Goal: Information Seeking & Learning: Learn about a topic

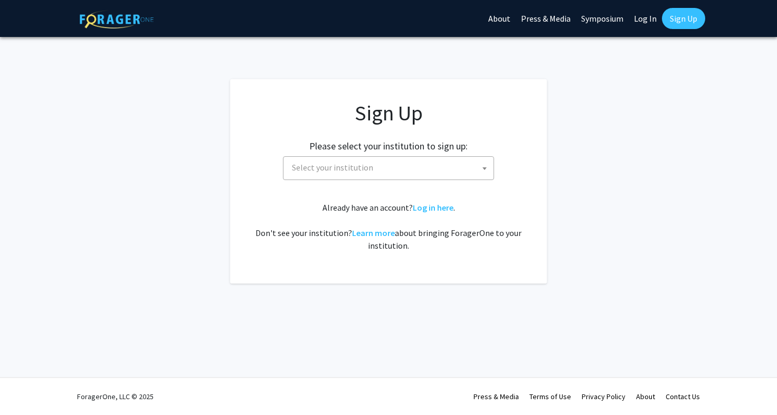
click at [422, 172] on span "Select your institution" at bounding box center [391, 168] width 206 height 22
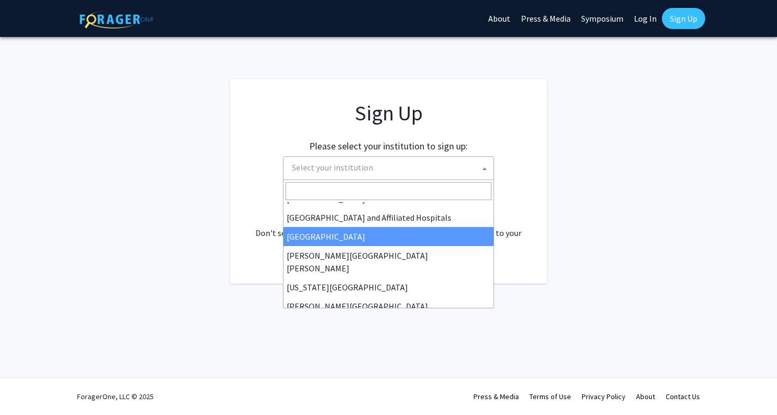
scroll to position [168, 0]
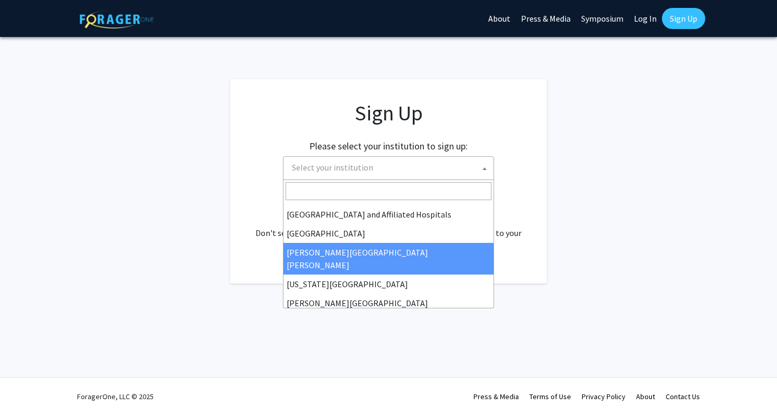
select select "1"
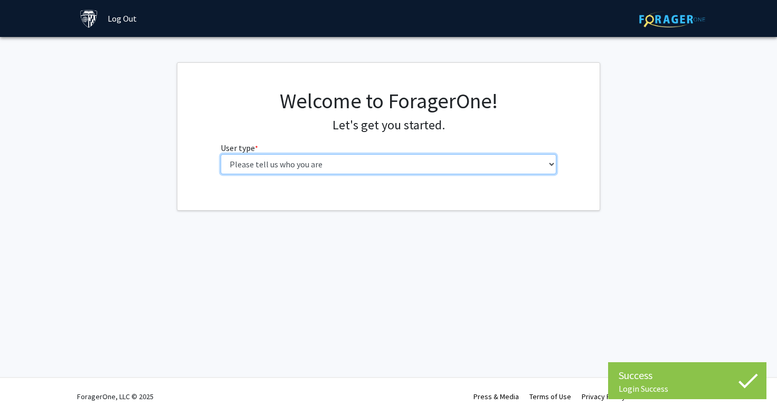
click at [431, 163] on select "Please tell us who you are Undergraduate Student Master's Student Doctoral Cand…" at bounding box center [389, 164] width 336 height 20
select select "2: masters"
click at [221, 154] on select "Please tell us who you are Undergraduate Student Master's Student Doctoral Cand…" at bounding box center [389, 164] width 336 height 20
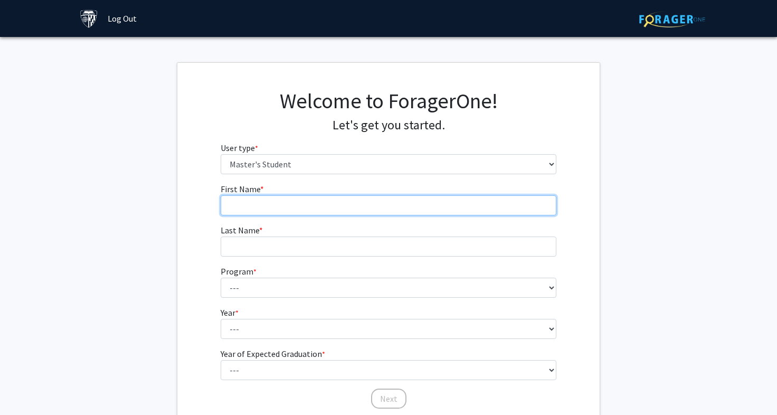
click at [434, 202] on input "First Name * required" at bounding box center [389, 205] width 336 height 20
type input "[PERSON_NAME]"
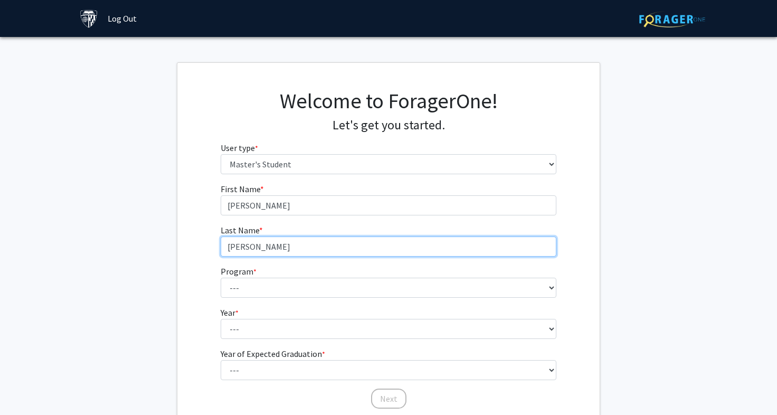
type input "[PERSON_NAME]"
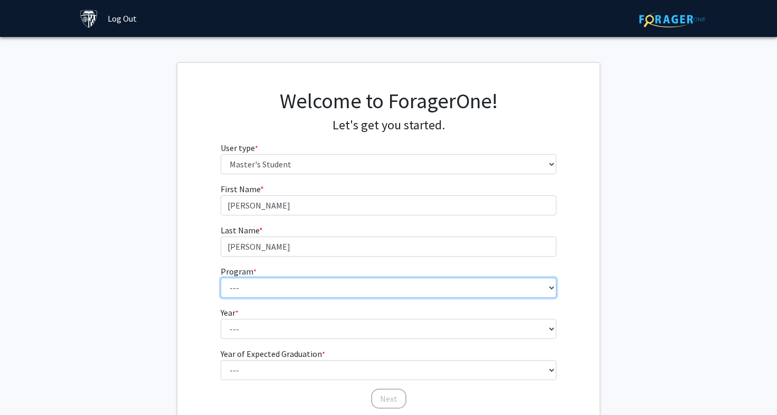
click at [380, 282] on select "--- Anatomy Education Applied and Computational Mathematics Applied Biomedical …" at bounding box center [389, 288] width 336 height 20
select select "24: 16"
click at [221, 278] on select "--- Anatomy Education Applied and Computational Mathematics Applied Biomedical …" at bounding box center [389, 288] width 336 height 20
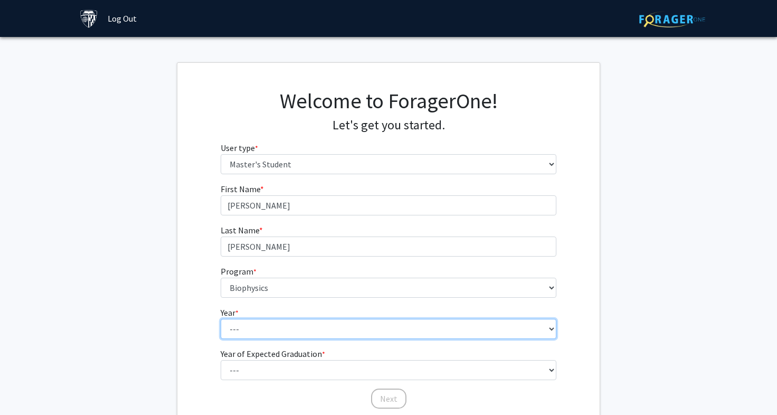
click at [342, 335] on select "--- First Year Second Year" at bounding box center [389, 329] width 336 height 20
select select "1: first_year"
click at [221, 319] on select "--- First Year Second Year" at bounding box center [389, 329] width 336 height 20
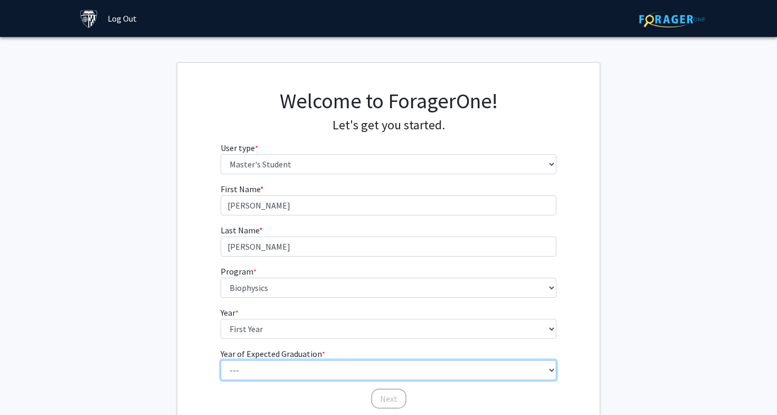
click at [335, 376] on select "--- 2025 2026 2027 2028 2029 2030 2031 2032 2033 2034" at bounding box center [389, 370] width 336 height 20
select select "3: 2027"
click at [221, 360] on select "--- 2025 2026 2027 2028 2029 2030 2031 2032 2033 2034" at bounding box center [389, 370] width 336 height 20
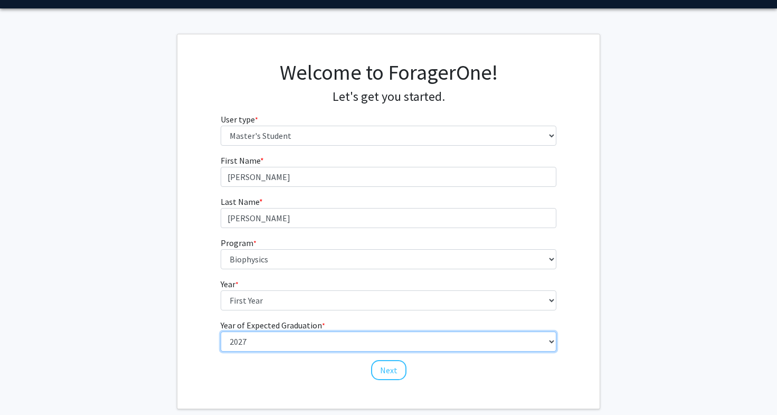
scroll to position [45, 0]
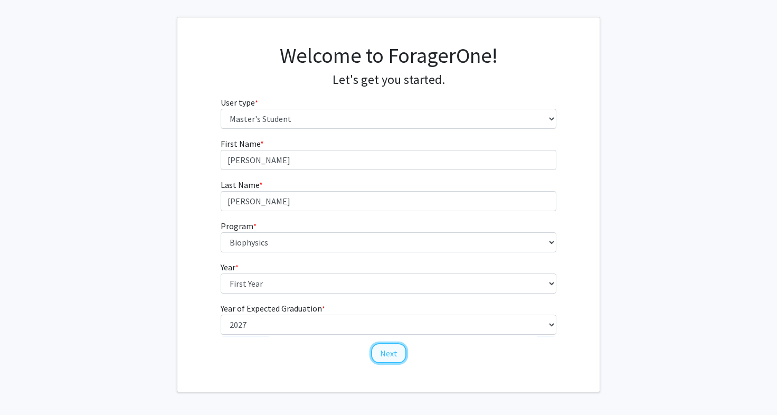
click at [379, 353] on button "Next" at bounding box center [388, 353] width 35 height 20
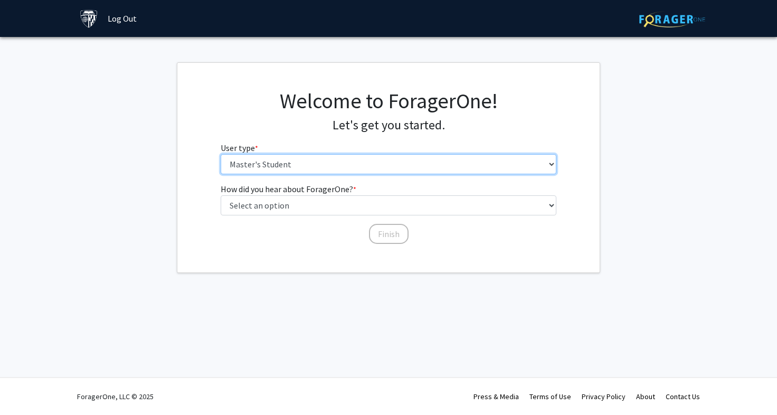
click at [318, 154] on select "Please tell us who you are Undergraduate Student Master's Student Doctoral Cand…" at bounding box center [389, 164] width 336 height 20
click at [221, 154] on select "Please tell us who you are Undergraduate Student Master's Student Doctoral Cand…" at bounding box center [389, 164] width 336 height 20
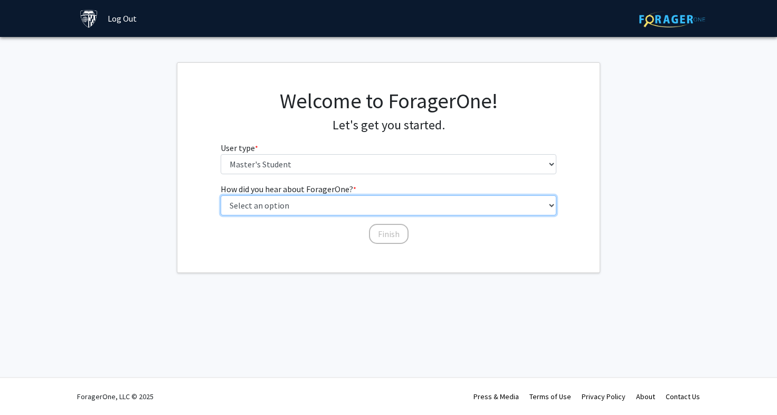
click at [360, 205] on select "Select an option Peer/student recommendation Faculty/staff recommendation Unive…" at bounding box center [389, 205] width 336 height 20
select select "3: university_website"
click at [221, 195] on select "Select an option Peer/student recommendation Faculty/staff recommendation Unive…" at bounding box center [389, 205] width 336 height 20
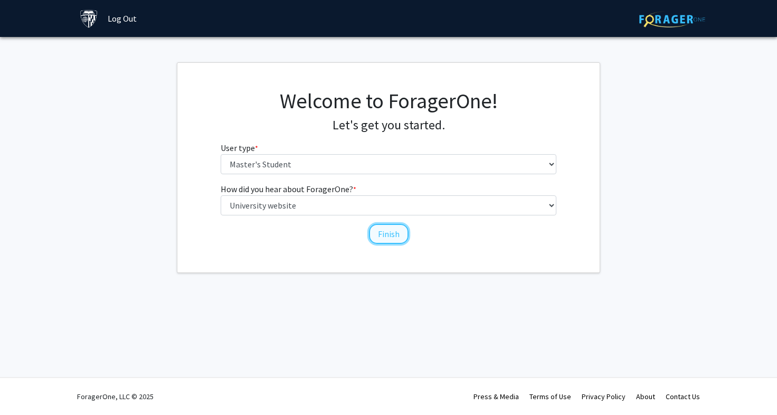
click at [376, 234] on button "Finish" at bounding box center [389, 234] width 40 height 20
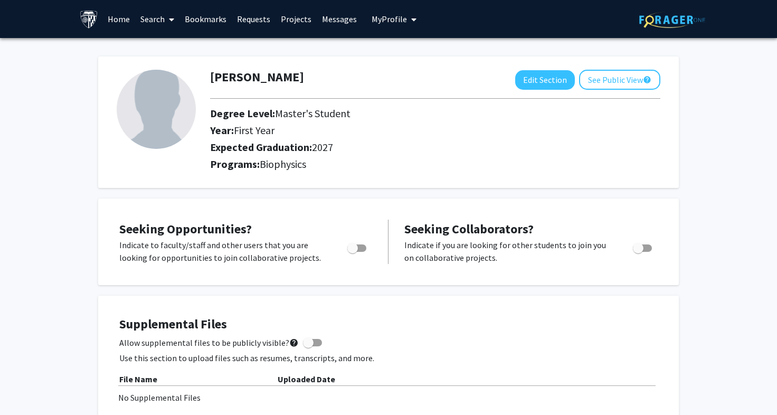
click at [294, 18] on link "Projects" at bounding box center [296, 19] width 41 height 37
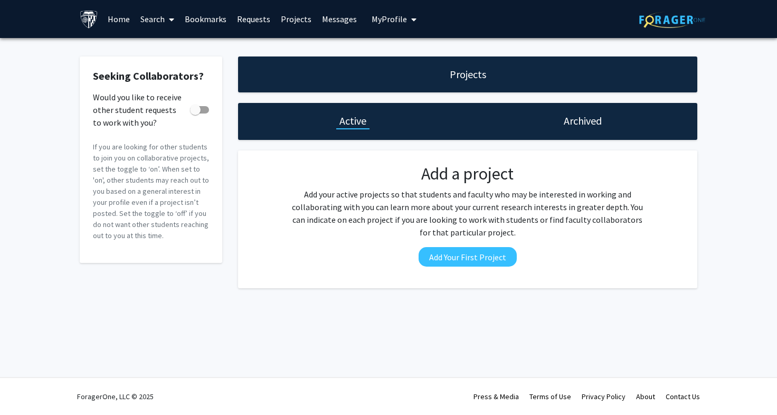
click at [372, 22] on span "My Profile" at bounding box center [389, 19] width 35 height 11
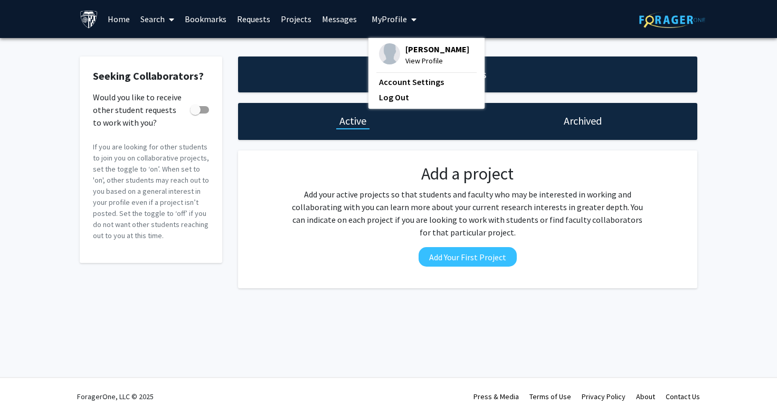
click at [163, 15] on link "Search" at bounding box center [157, 19] width 44 height 37
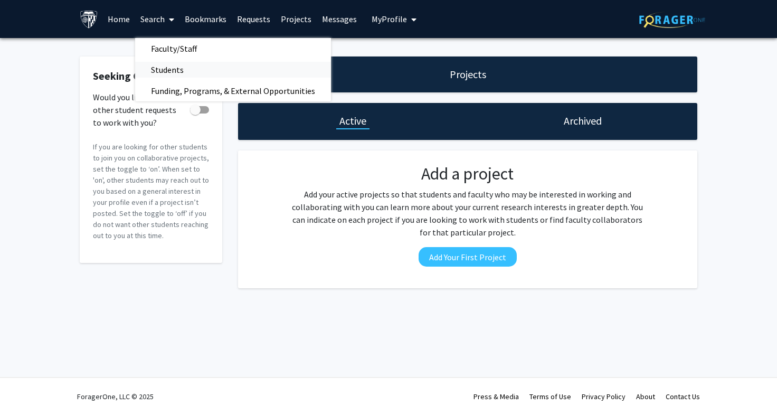
click at [172, 68] on span "Students" at bounding box center [167, 69] width 64 height 21
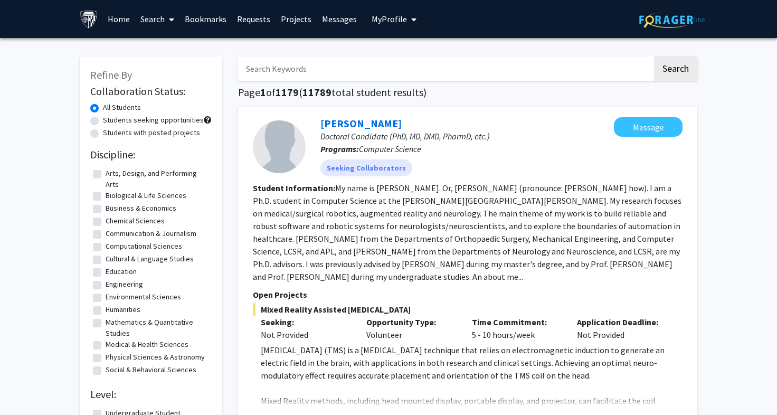
click at [158, 20] on link "Search" at bounding box center [157, 19] width 44 height 37
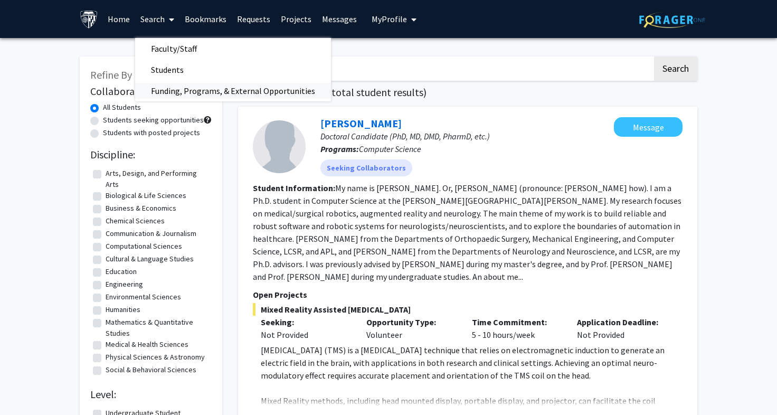
click at [184, 87] on span "Funding, Programs, & External Opportunities" at bounding box center [233, 90] width 196 height 21
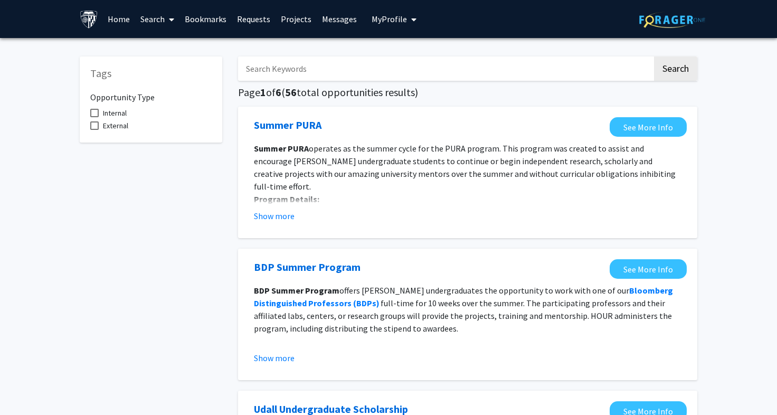
click at [156, 24] on link "Search" at bounding box center [157, 19] width 44 height 37
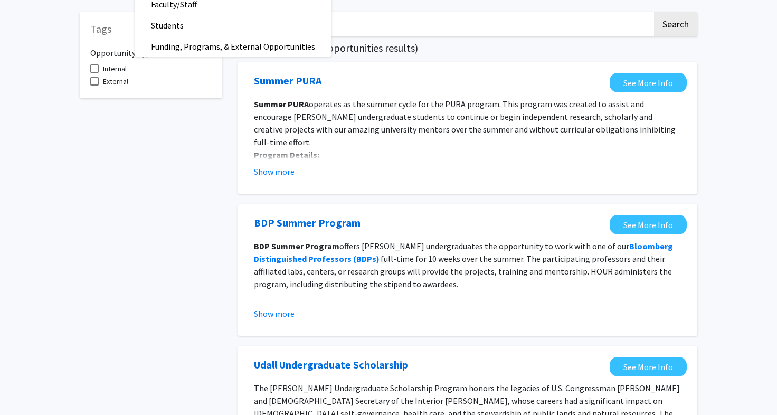
scroll to position [45, 0]
click at [172, 10] on span "Faculty/Staff" at bounding box center [174, 3] width 78 height 21
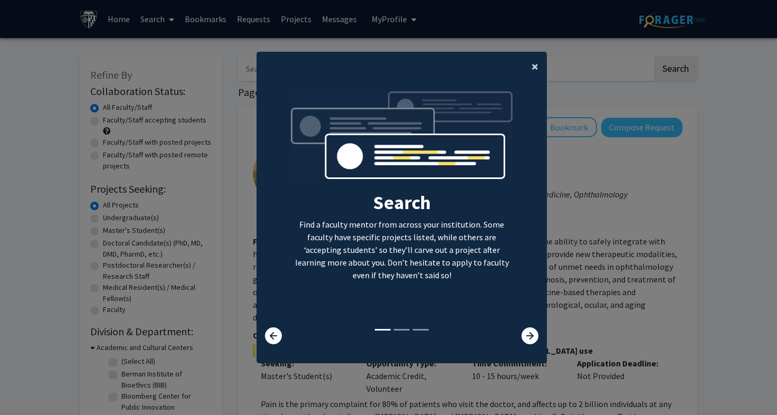
click at [532, 64] on span "×" at bounding box center [535, 66] width 7 height 16
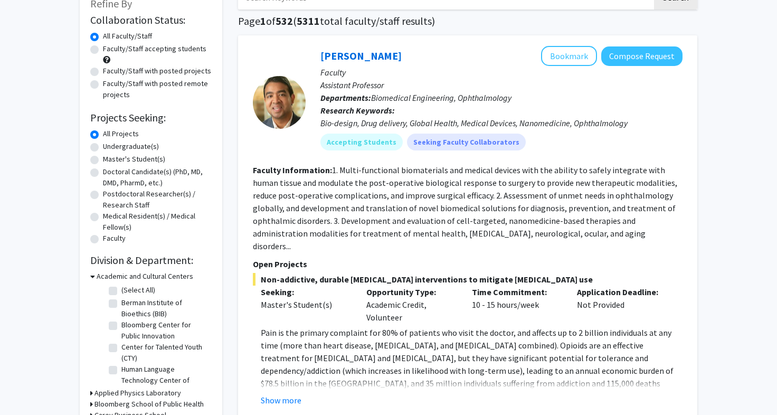
scroll to position [70, 0]
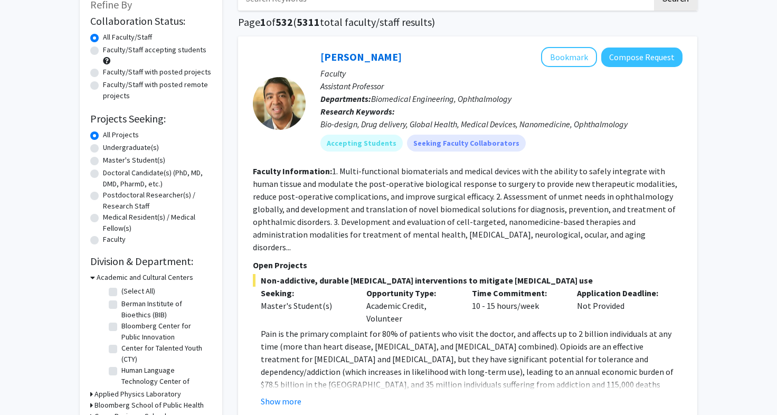
click at [128, 163] on label "Master's Student(s)" at bounding box center [134, 160] width 62 height 11
click at [110, 162] on input "Master's Student(s)" at bounding box center [106, 158] width 7 height 7
radio input "true"
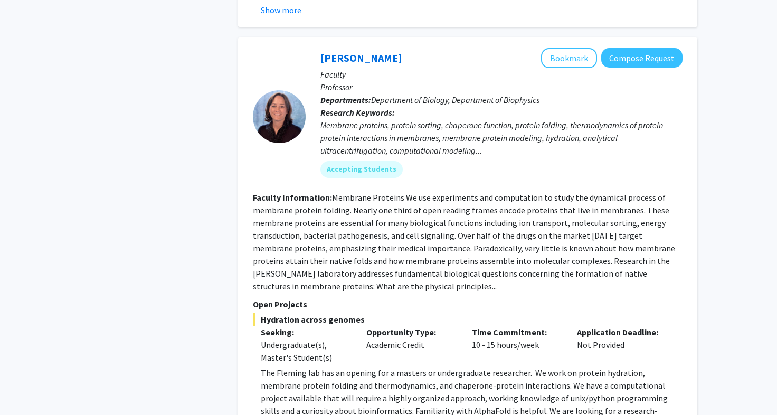
scroll to position [4737, 0]
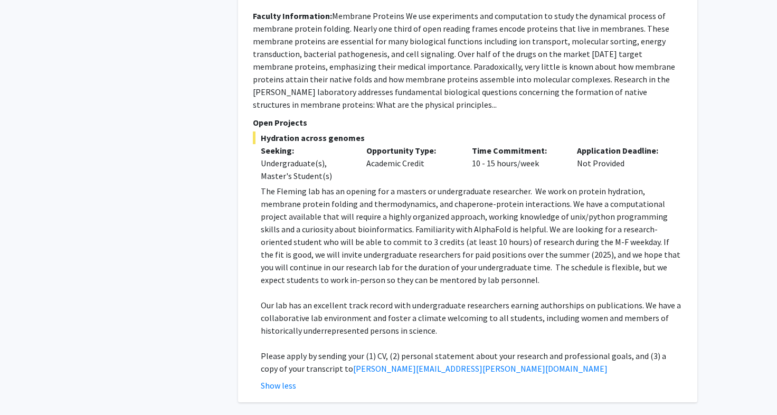
scroll to position [4917, 0]
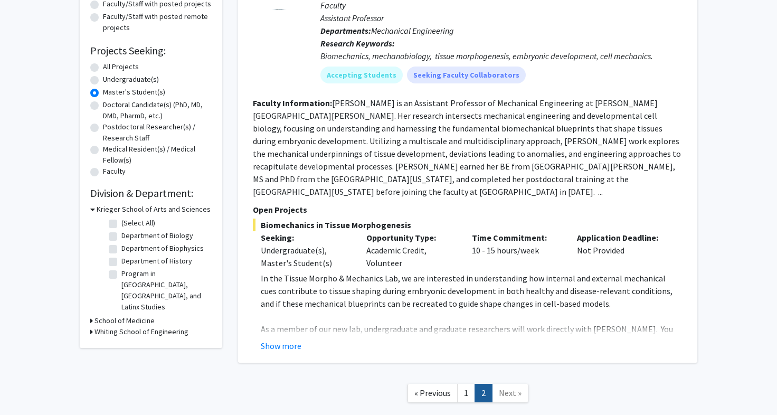
scroll to position [139, 0]
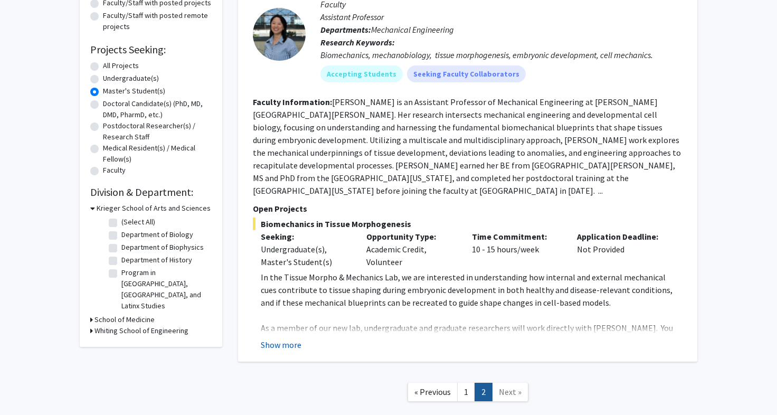
click at [282, 338] on button "Show more" at bounding box center [281, 344] width 41 height 13
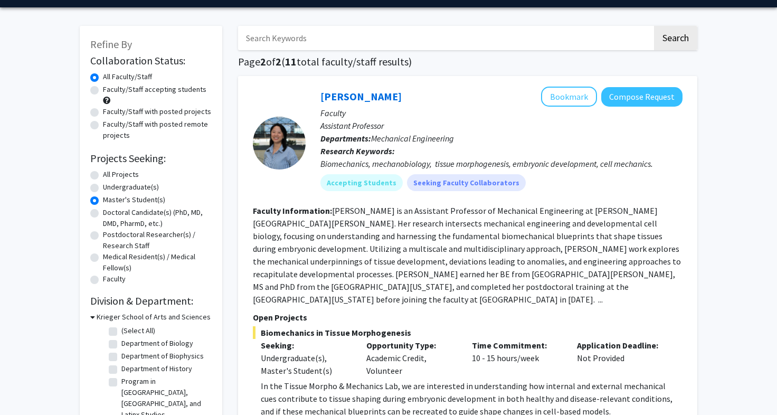
scroll to position [41, 0]
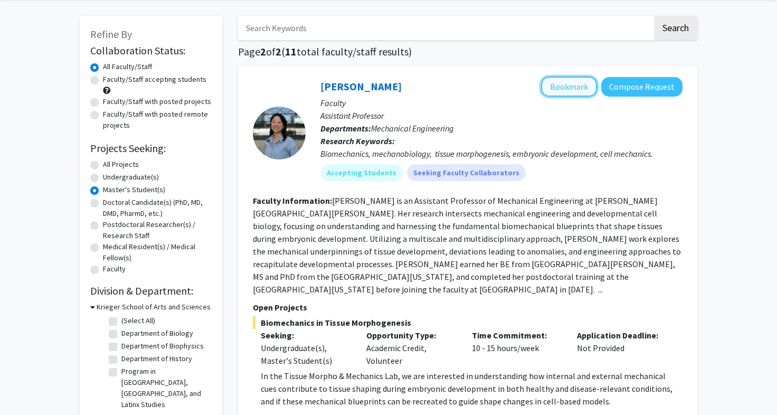
click at [587, 88] on button "Bookmark" at bounding box center [569, 87] width 56 height 20
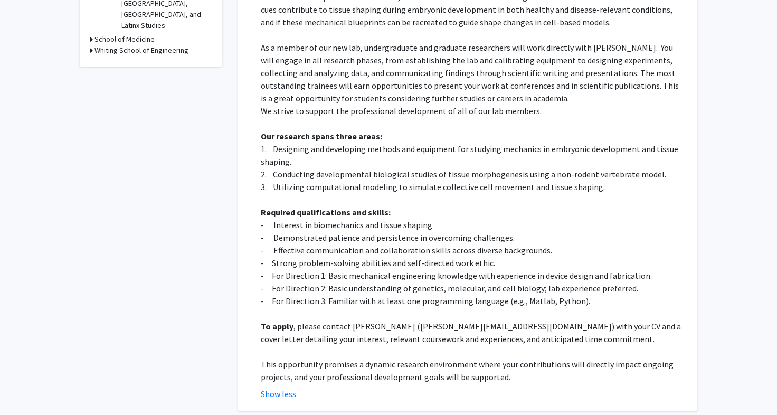
scroll to position [454, 0]
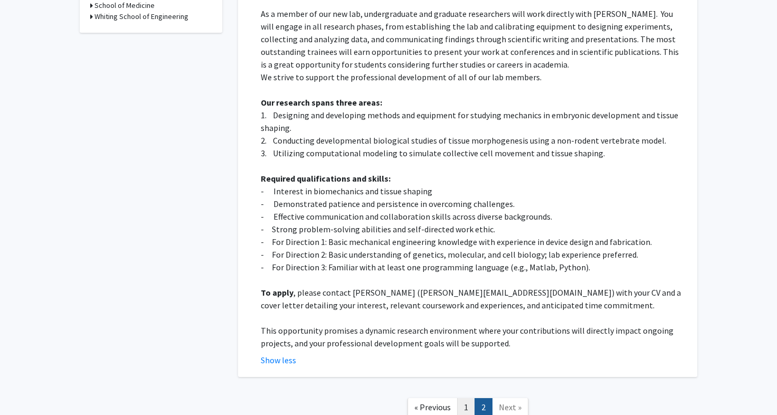
click at [469, 398] on link "1" at bounding box center [466, 407] width 18 height 18
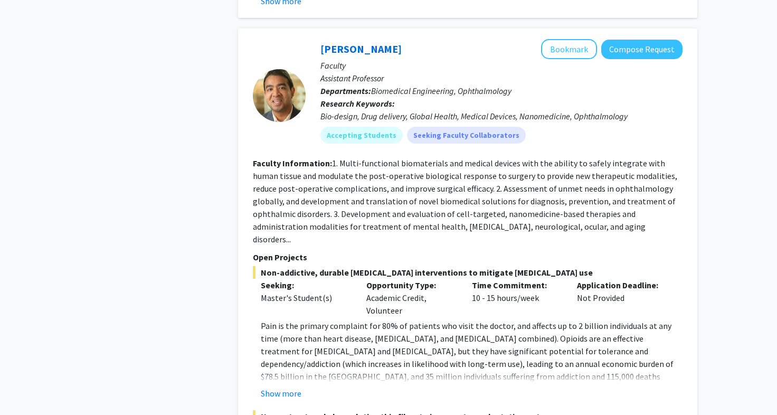
scroll to position [2566, 0]
